Goal: Information Seeking & Learning: Learn about a topic

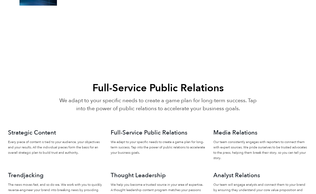
scroll to position [800, 0]
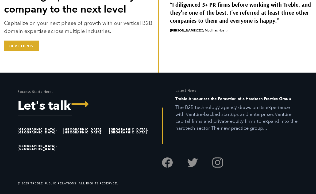
scroll to position [1190, 0]
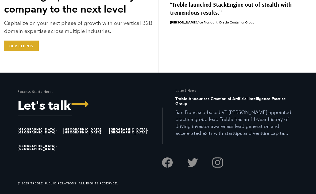
click at [74, 135] on li "[GEOGRAPHIC_DATA], [GEOGRAPHIC_DATA]" at bounding box center [84, 131] width 43 height 17
click at [75, 136] on li "[GEOGRAPHIC_DATA], [GEOGRAPHIC_DATA]" at bounding box center [84, 131] width 43 height 17
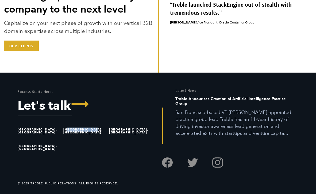
drag, startPoint x: 68, startPoint y: 137, endPoint x: 106, endPoint y: 137, distance: 38.5
click at [106, 137] on li "[GEOGRAPHIC_DATA], [GEOGRAPHIC_DATA]" at bounding box center [84, 131] width 43 height 17
click at [80, 137] on li "[GEOGRAPHIC_DATA], [GEOGRAPHIC_DATA]" at bounding box center [84, 131] width 43 height 17
drag, startPoint x: 67, startPoint y: 136, endPoint x: 110, endPoint y: 137, distance: 43.3
click at [110, 137] on ul "Austin, TX Great Falls, MT San Francisco, CA San Diego, CA" at bounding box center [86, 139] width 136 height 33
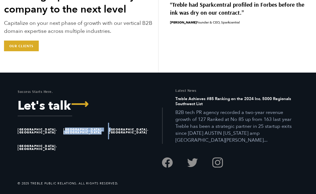
click at [94, 136] on li "[GEOGRAPHIC_DATA], [GEOGRAPHIC_DATA]" at bounding box center [84, 131] width 43 height 17
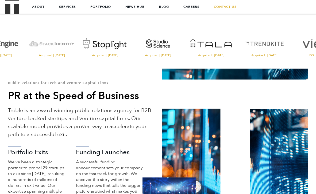
scroll to position [0, 0]
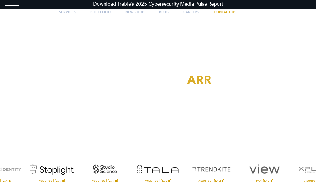
click at [40, 11] on link "About" at bounding box center [38, 11] width 13 height 13
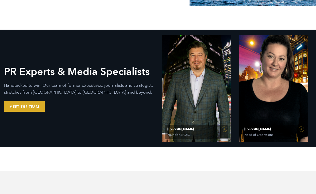
scroll to position [184, 0]
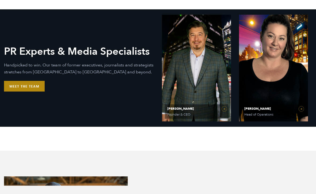
click at [18, 84] on link "Meet the Team" at bounding box center [24, 86] width 41 height 11
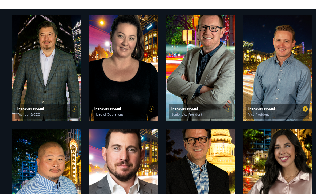
click at [261, 92] on link "[PERSON_NAME] Vice President" at bounding box center [277, 68] width 69 height 107
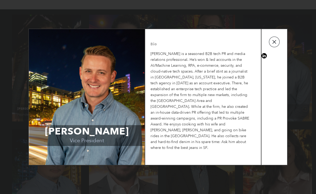
click at [274, 43] on button "button" at bounding box center [274, 42] width 11 height 11
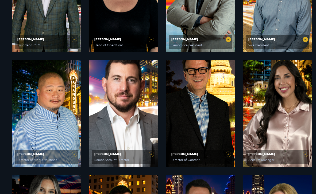
scroll to position [262, 0]
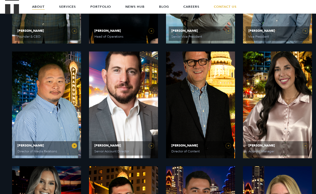
click at [52, 110] on link "[PERSON_NAME] Director of Media Relations" at bounding box center [46, 105] width 69 height 107
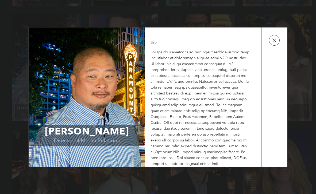
scroll to position [302, 0]
click at [275, 41] on button "button" at bounding box center [274, 40] width 11 height 11
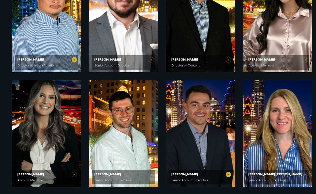
scroll to position [348, 0]
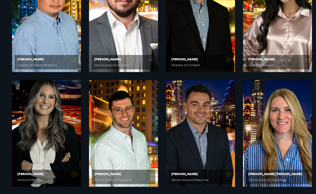
click at [51, 131] on p "Handpicked to win. Our team of former executives, journalists and strategists s…" at bounding box center [78, 134] width 135 height 13
click at [61, 171] on span "[PERSON_NAME] Account Manager" at bounding box center [47, 177] width 64 height 14
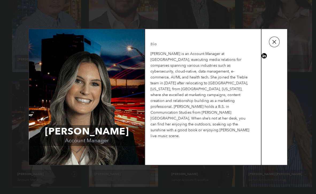
click at [273, 45] on button "button" at bounding box center [274, 42] width 11 height 11
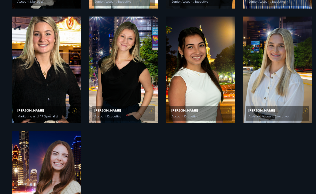
scroll to position [538, 0]
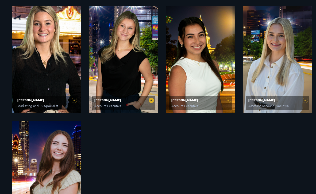
click at [126, 74] on link "[PERSON_NAME] Account Executive" at bounding box center [123, 59] width 69 height 107
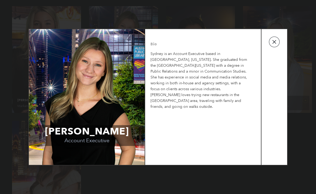
click at [277, 43] on button "button" at bounding box center [274, 42] width 11 height 11
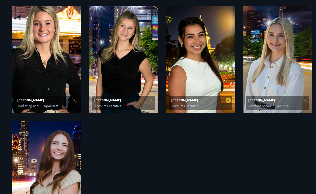
click at [222, 72] on link "[PERSON_NAME] Account Executive" at bounding box center [200, 59] width 69 height 107
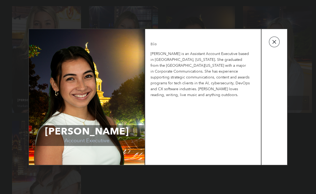
click at [278, 39] on button "button" at bounding box center [274, 42] width 11 height 11
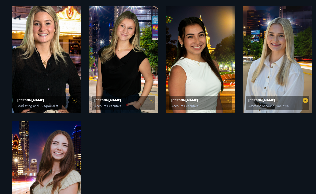
click at [264, 86] on link "[PERSON_NAME] Assistant Account Executive" at bounding box center [277, 59] width 69 height 107
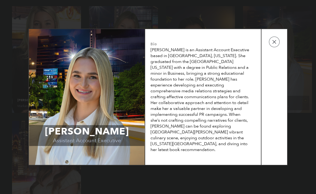
click at [274, 48] on td at bounding box center [275, 97] width 26 height 136
click at [274, 45] on button "button" at bounding box center [274, 42] width 11 height 11
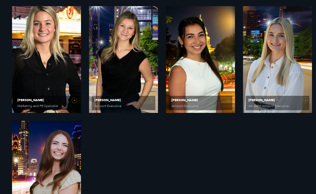
click at [54, 150] on link "[PERSON_NAME] Account Coordinator" at bounding box center [46, 174] width 69 height 107
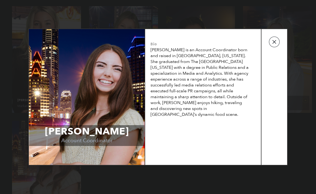
click at [270, 43] on button "button" at bounding box center [274, 42] width 11 height 11
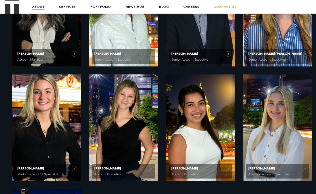
scroll to position [469, 0]
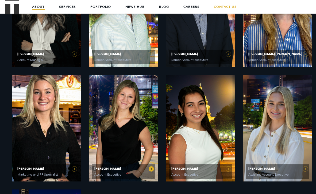
click at [124, 116] on link "[PERSON_NAME] Account Executive" at bounding box center [123, 128] width 69 height 107
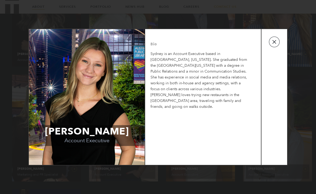
click at [275, 44] on button "button" at bounding box center [274, 42] width 11 height 11
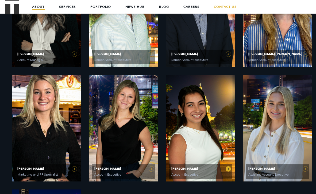
click at [202, 114] on link "[PERSON_NAME] Account Executive" at bounding box center [200, 128] width 69 height 107
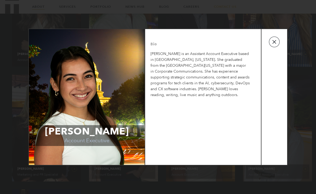
click at [276, 39] on button "button" at bounding box center [274, 42] width 11 height 11
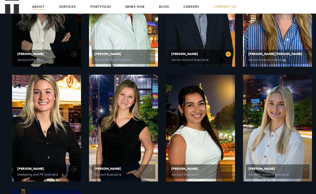
click at [188, 41] on link "[PERSON_NAME] Senior Account Executive" at bounding box center [200, 13] width 69 height 107
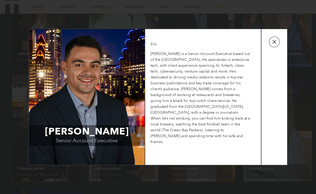
click at [279, 43] on button "button" at bounding box center [274, 42] width 11 height 11
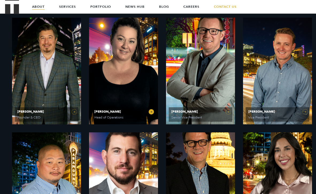
scroll to position [171, 0]
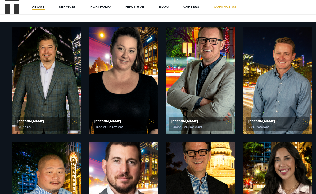
click at [125, 158] on link "[PERSON_NAME] Senior Account Director" at bounding box center [123, 195] width 69 height 107
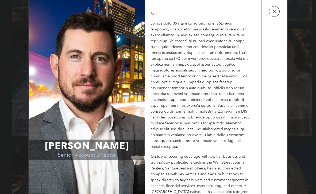
scroll to position [0, 0]
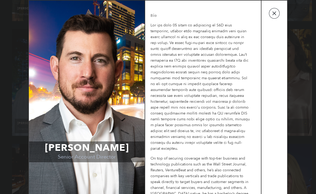
click at [275, 11] on button "button" at bounding box center [274, 13] width 11 height 11
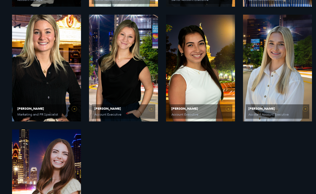
scroll to position [532, 0]
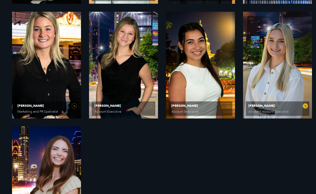
click at [267, 83] on link "[PERSON_NAME] Assistant Account Executive" at bounding box center [277, 65] width 69 height 107
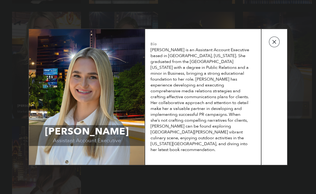
click at [276, 39] on button "button" at bounding box center [274, 42] width 11 height 11
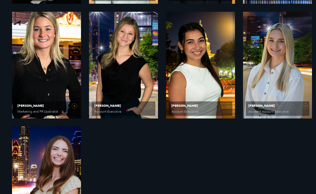
click at [38, 144] on link "[PERSON_NAME] Account Coordinator" at bounding box center [46, 180] width 69 height 107
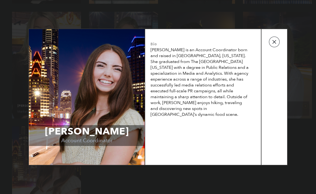
click at [274, 41] on button "button" at bounding box center [274, 42] width 11 height 11
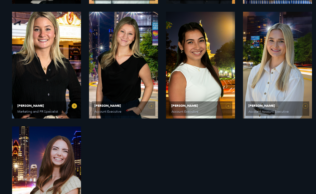
click at [41, 89] on link "[PERSON_NAME] Marketing and PR Specialist" at bounding box center [46, 65] width 69 height 107
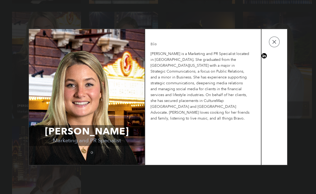
click at [285, 47] on td at bounding box center [275, 97] width 26 height 136
click at [275, 44] on button "button" at bounding box center [274, 42] width 11 height 11
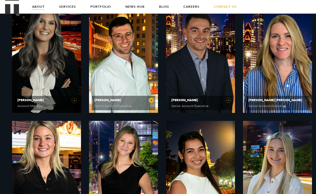
scroll to position [423, 0]
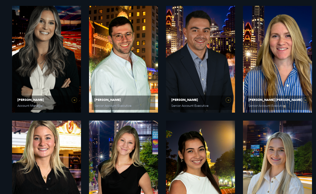
click at [32, 47] on h2 "PR Experts & Media Specialists" at bounding box center [78, 45] width 135 height 12
click at [281, 84] on link "[PERSON_NAME] [PERSON_NAME] Senior Account Executive" at bounding box center [277, 59] width 69 height 107
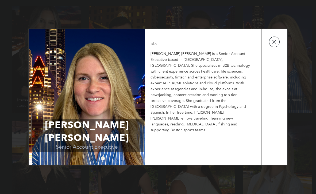
click at [271, 40] on button "button" at bounding box center [274, 42] width 11 height 11
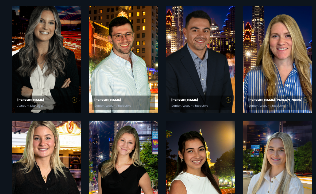
click at [49, 51] on div "PR Experts & Media Specialists Handpicked to win. Our team of former executives…" at bounding box center [79, 60] width 142 height 42
click at [52, 80] on div "PR Experts & Media Specialists Handpicked to win. Our team of former executives…" at bounding box center [79, 60] width 142 height 42
click at [72, 101] on link "[PERSON_NAME] Account Manager" at bounding box center [46, 59] width 69 height 107
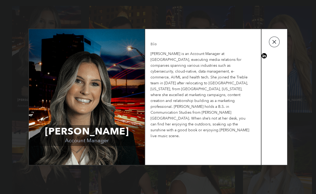
click at [269, 46] on button "button" at bounding box center [274, 42] width 11 height 11
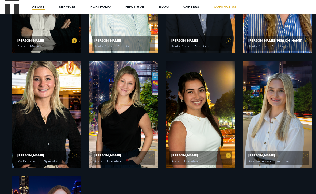
scroll to position [482, 0]
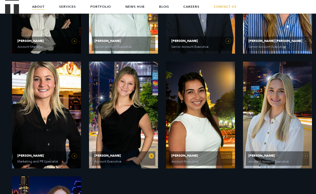
click at [112, 135] on link "[PERSON_NAME] Account Executive" at bounding box center [123, 115] width 69 height 107
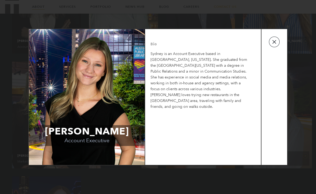
click at [278, 38] on button "button" at bounding box center [274, 42] width 11 height 11
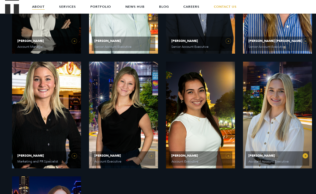
click at [272, 122] on link "[PERSON_NAME] Assistant Account Executive" at bounding box center [277, 115] width 69 height 107
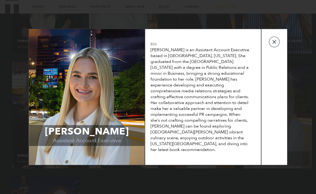
click at [271, 45] on button "button" at bounding box center [274, 42] width 11 height 11
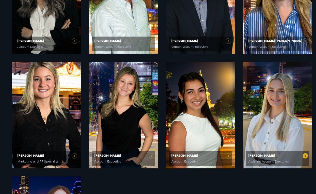
scroll to position [521, 0]
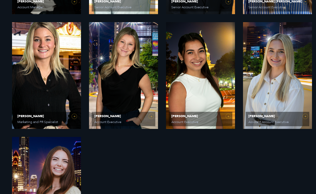
click at [56, 158] on link "[PERSON_NAME] Account Coordinator" at bounding box center [46, 190] width 69 height 107
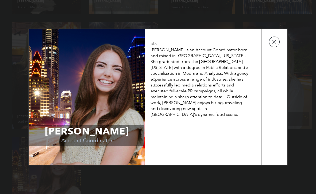
click at [276, 45] on button "button" at bounding box center [274, 42] width 11 height 11
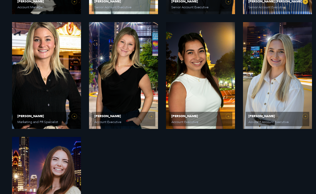
click at [271, 7] on span "Senior Account Executive" at bounding box center [268, 7] width 41 height 3
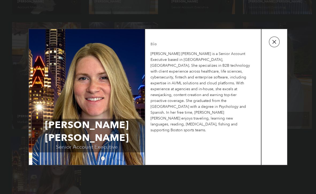
click at [278, 38] on button "button" at bounding box center [274, 42] width 11 height 11
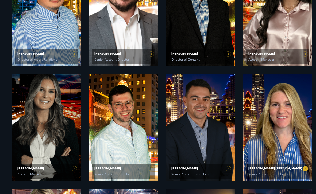
scroll to position [355, 0]
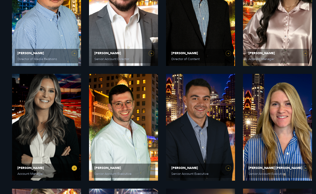
click at [49, 149] on link "[PERSON_NAME] Account Manager" at bounding box center [46, 127] width 69 height 107
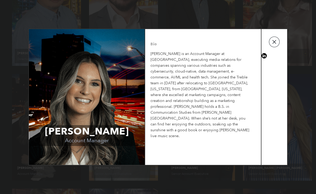
click at [272, 41] on button "button" at bounding box center [274, 42] width 11 height 11
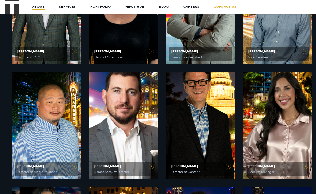
scroll to position [176, 0]
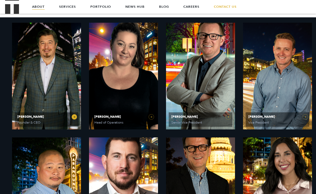
click at [33, 69] on link "[PERSON_NAME] Founder & CEO" at bounding box center [46, 76] width 69 height 107
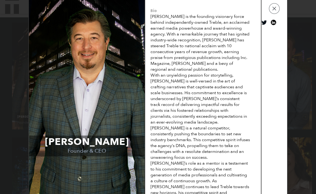
scroll to position [0, 0]
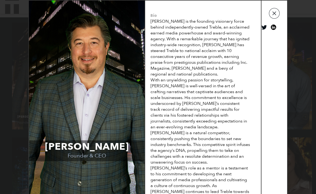
click at [274, 12] on button "button" at bounding box center [274, 13] width 11 height 11
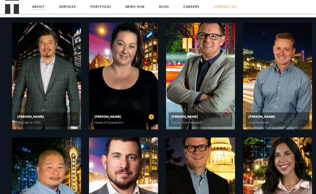
click at [117, 68] on link "[PERSON_NAME] Head of Operations" at bounding box center [123, 76] width 69 height 107
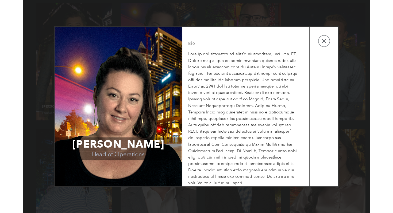
scroll to position [199, 0]
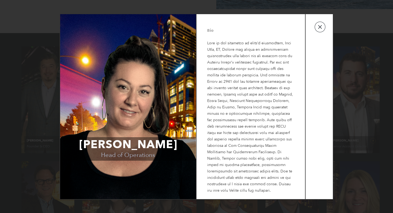
click at [316, 32] on button "button" at bounding box center [320, 27] width 11 height 11
